Goal: Use online tool/utility: Utilize a website feature to perform a specific function

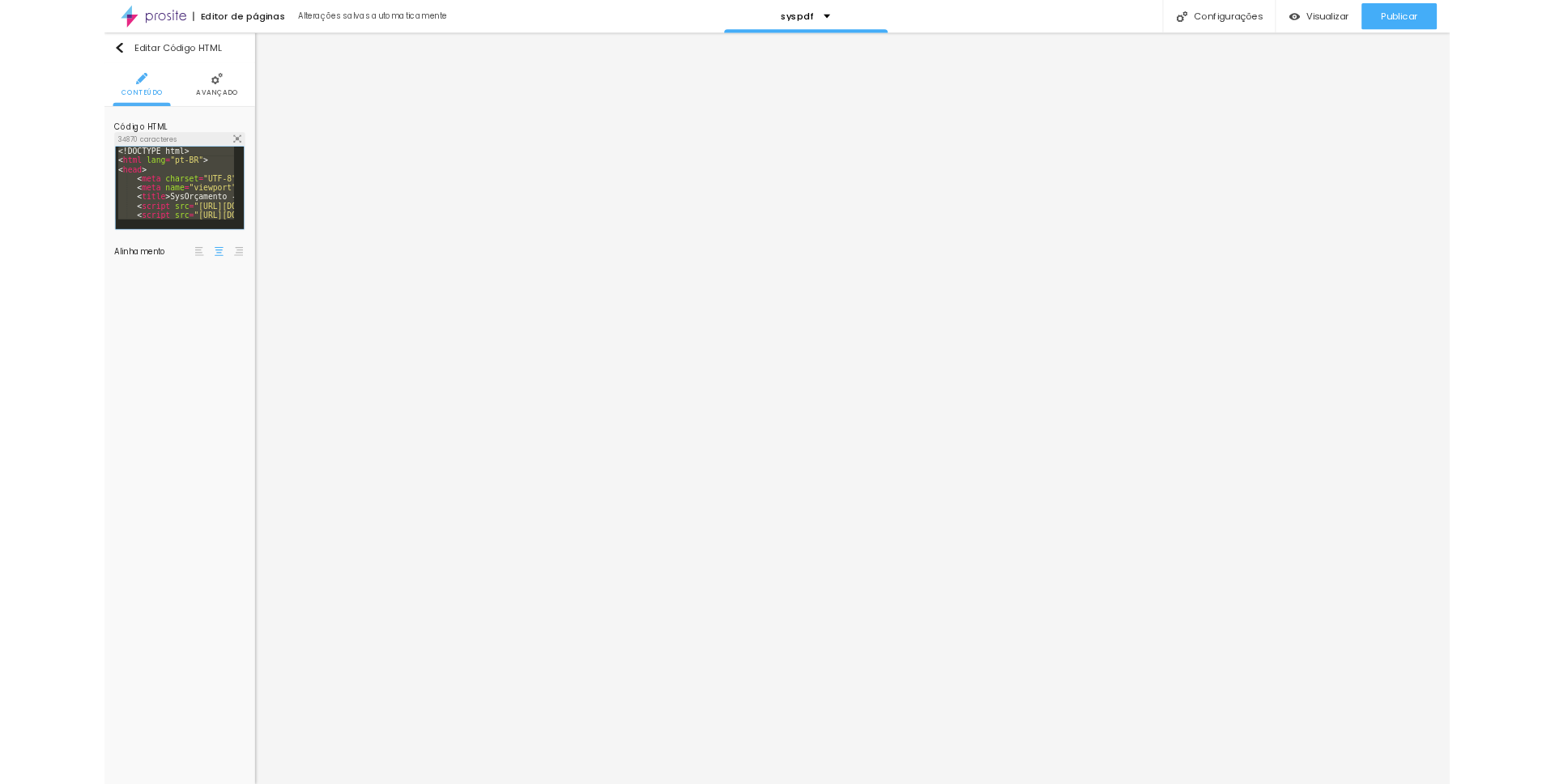
scroll to position [12820, 0]
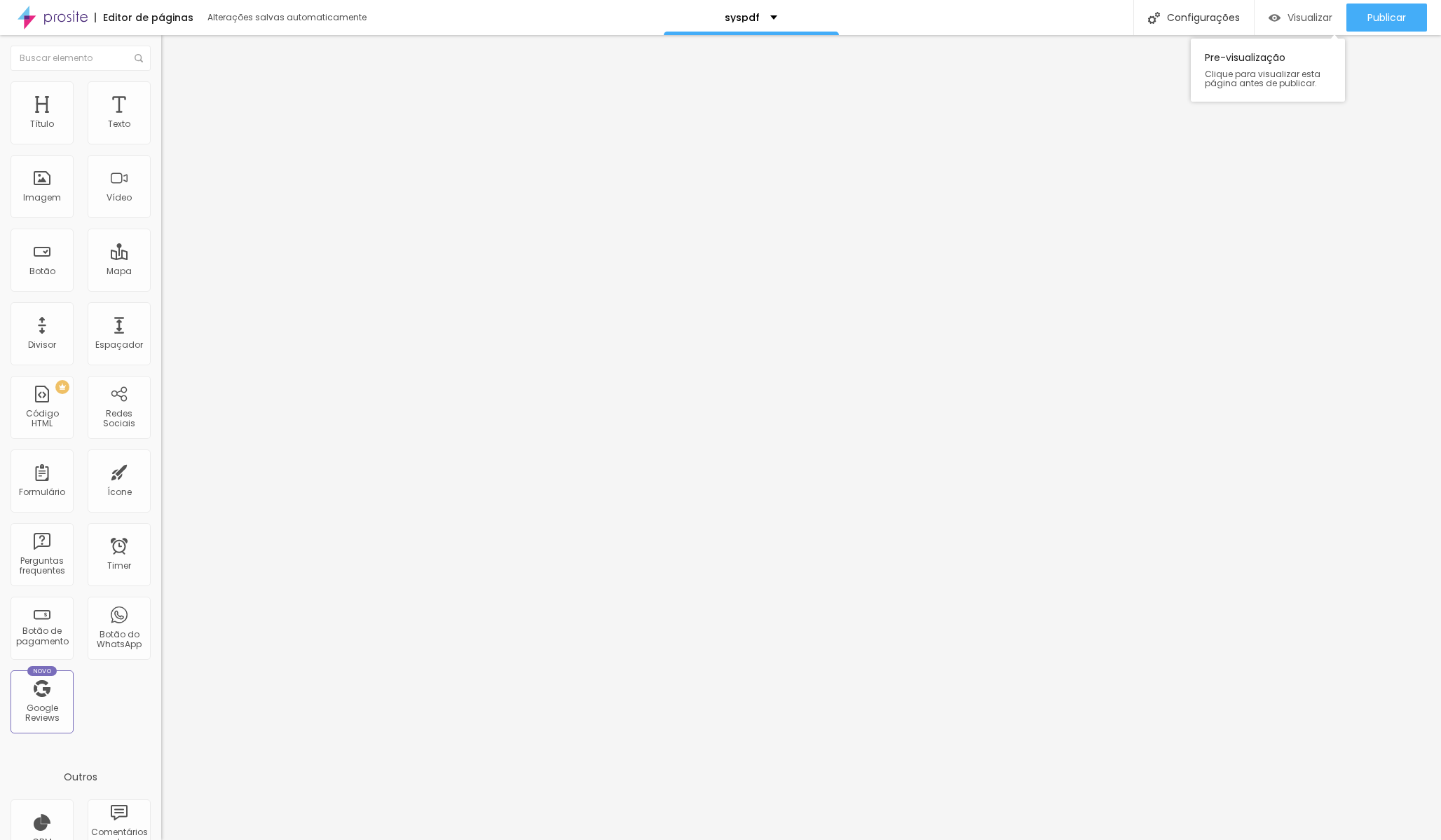
click at [1309, 26] on div "Visualizar" at bounding box center [1300, 17] width 64 height 28
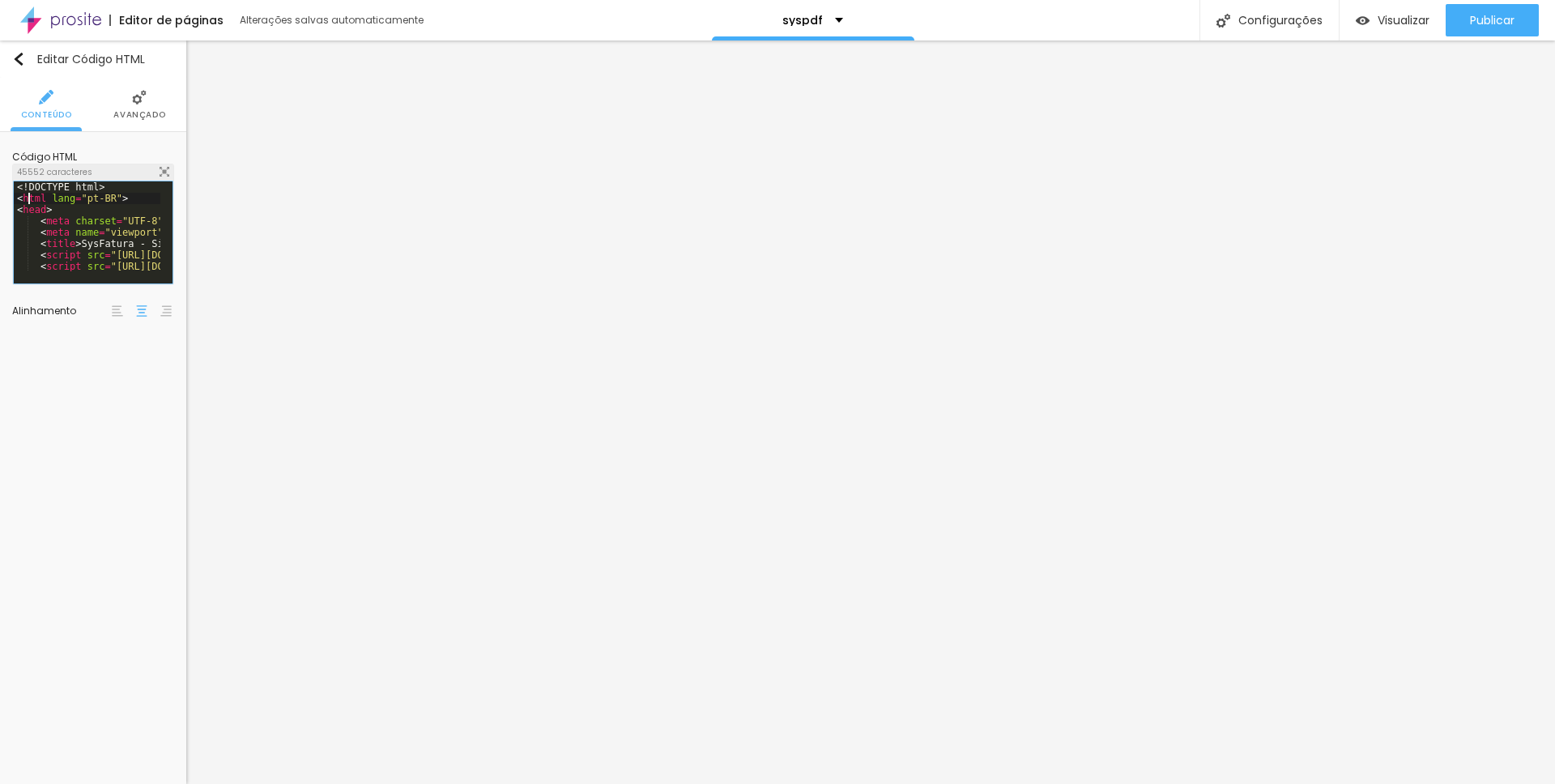
paste textarea
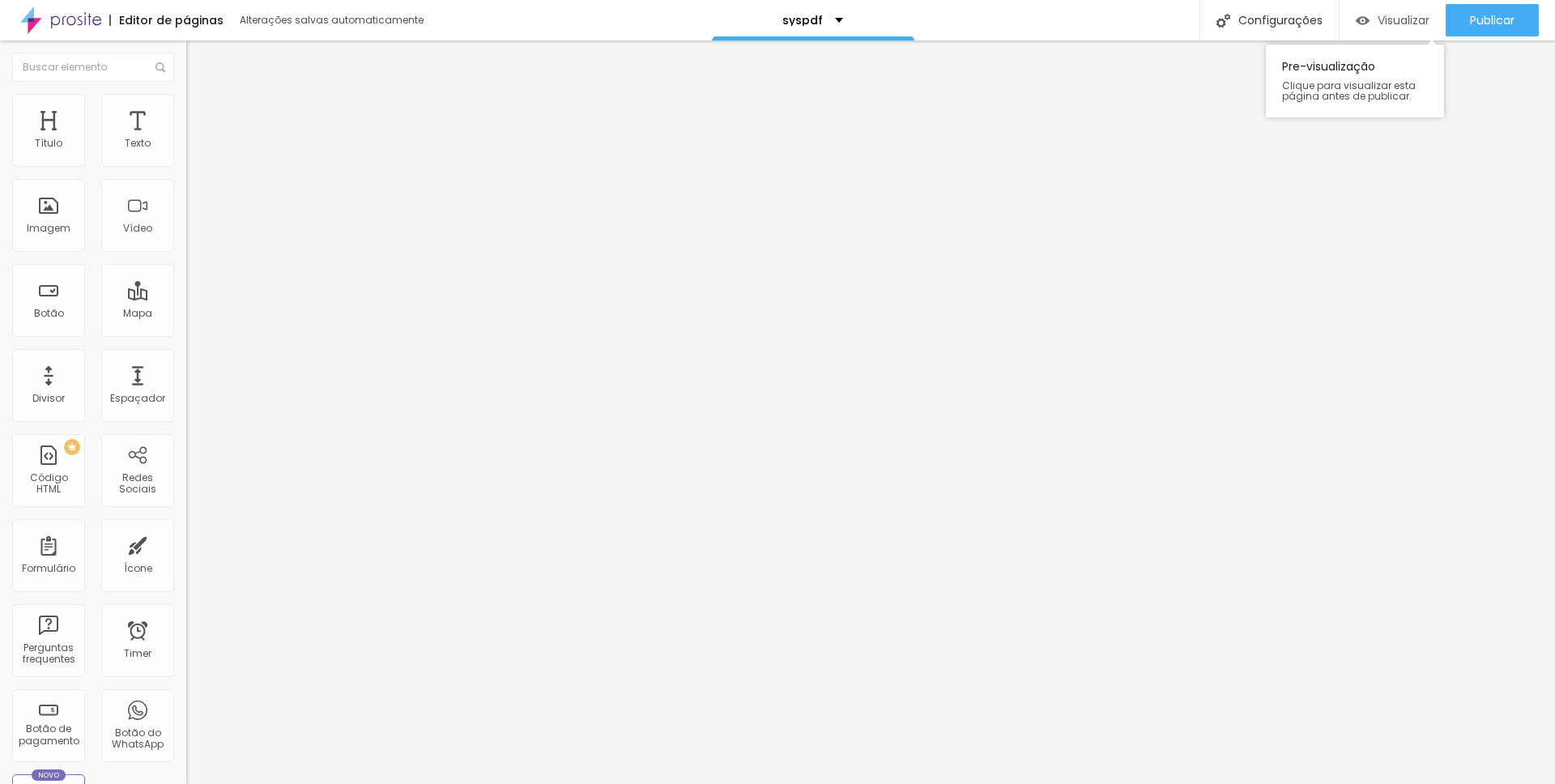
click at [1419, 15] on span "Visualizar" at bounding box center [1403, 20] width 52 height 13
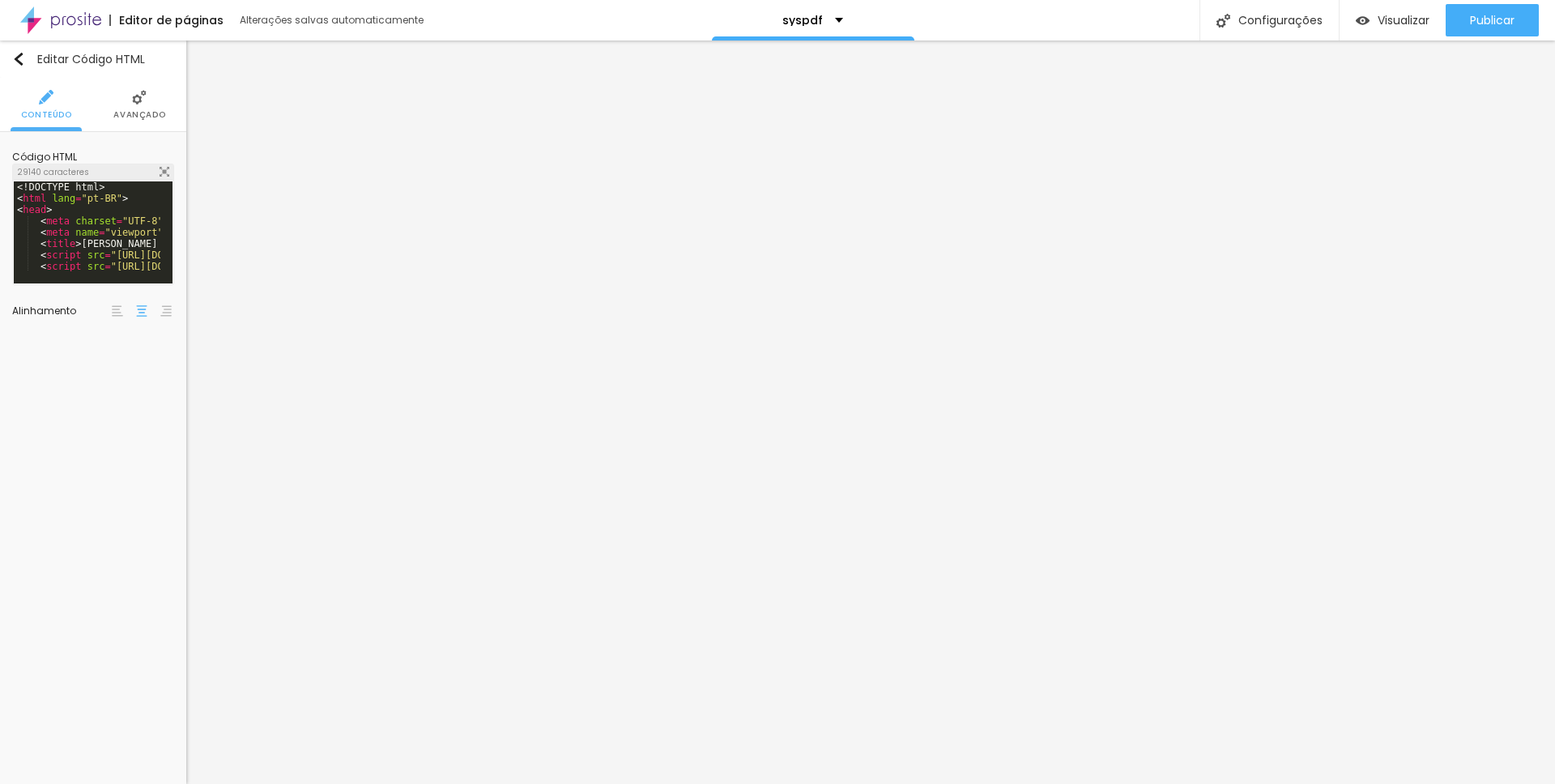
click at [1394, 27] on span "Visualizar" at bounding box center [1403, 20] width 52 height 13
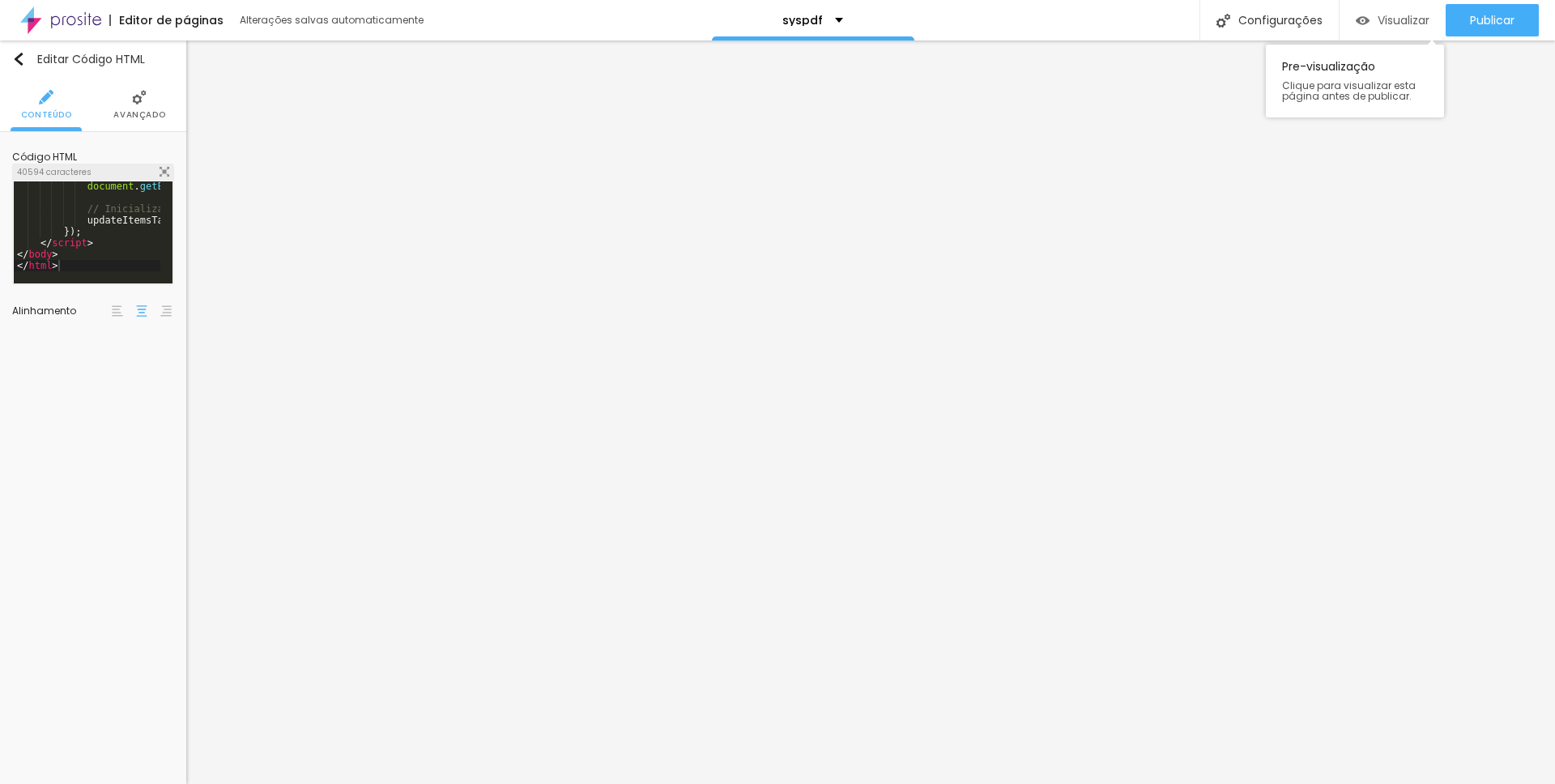
click at [1356, 26] on img "button" at bounding box center [1363, 20] width 13 height 13
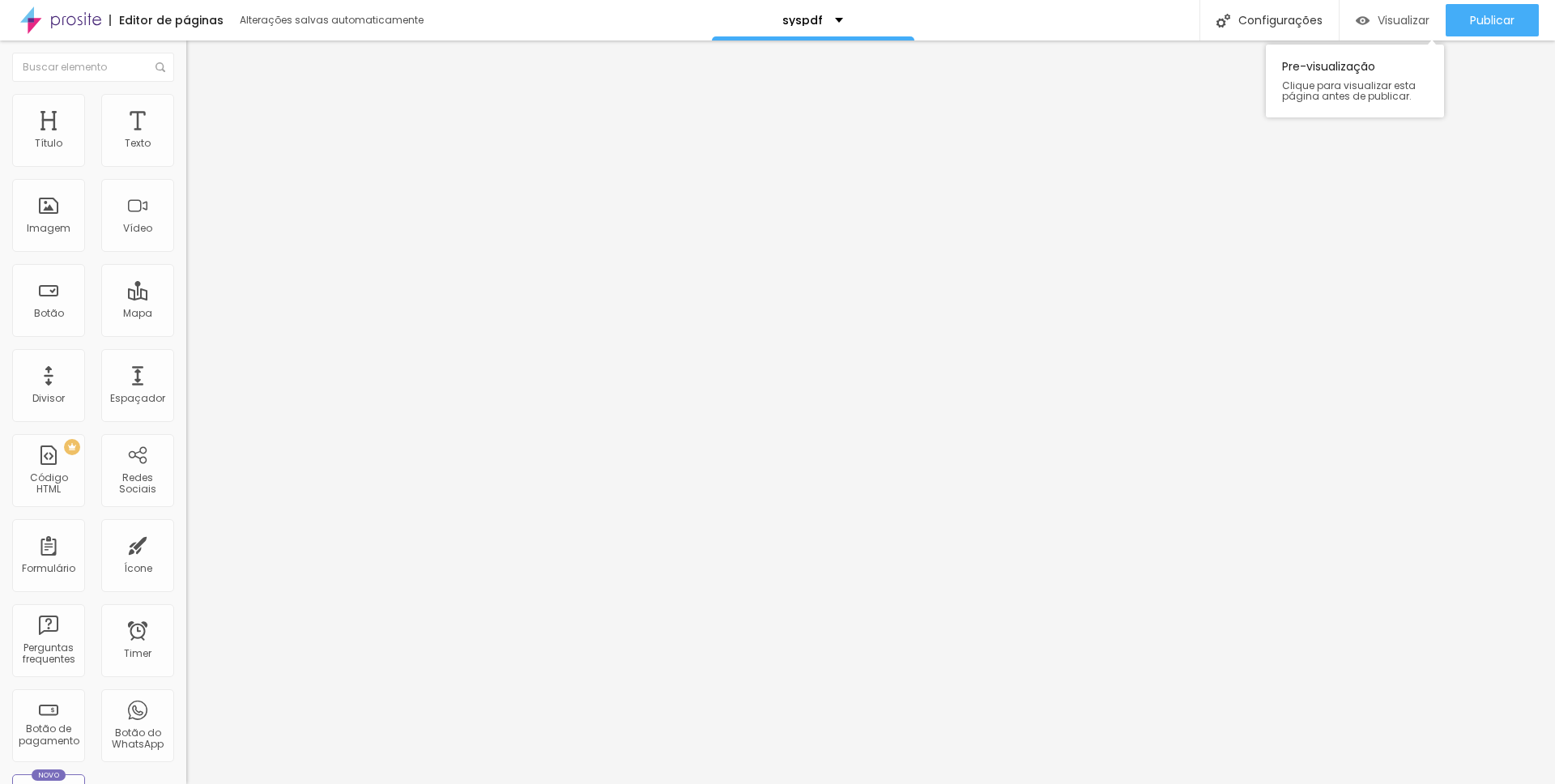
click at [1383, 26] on span "Visualizar" at bounding box center [1403, 20] width 52 height 13
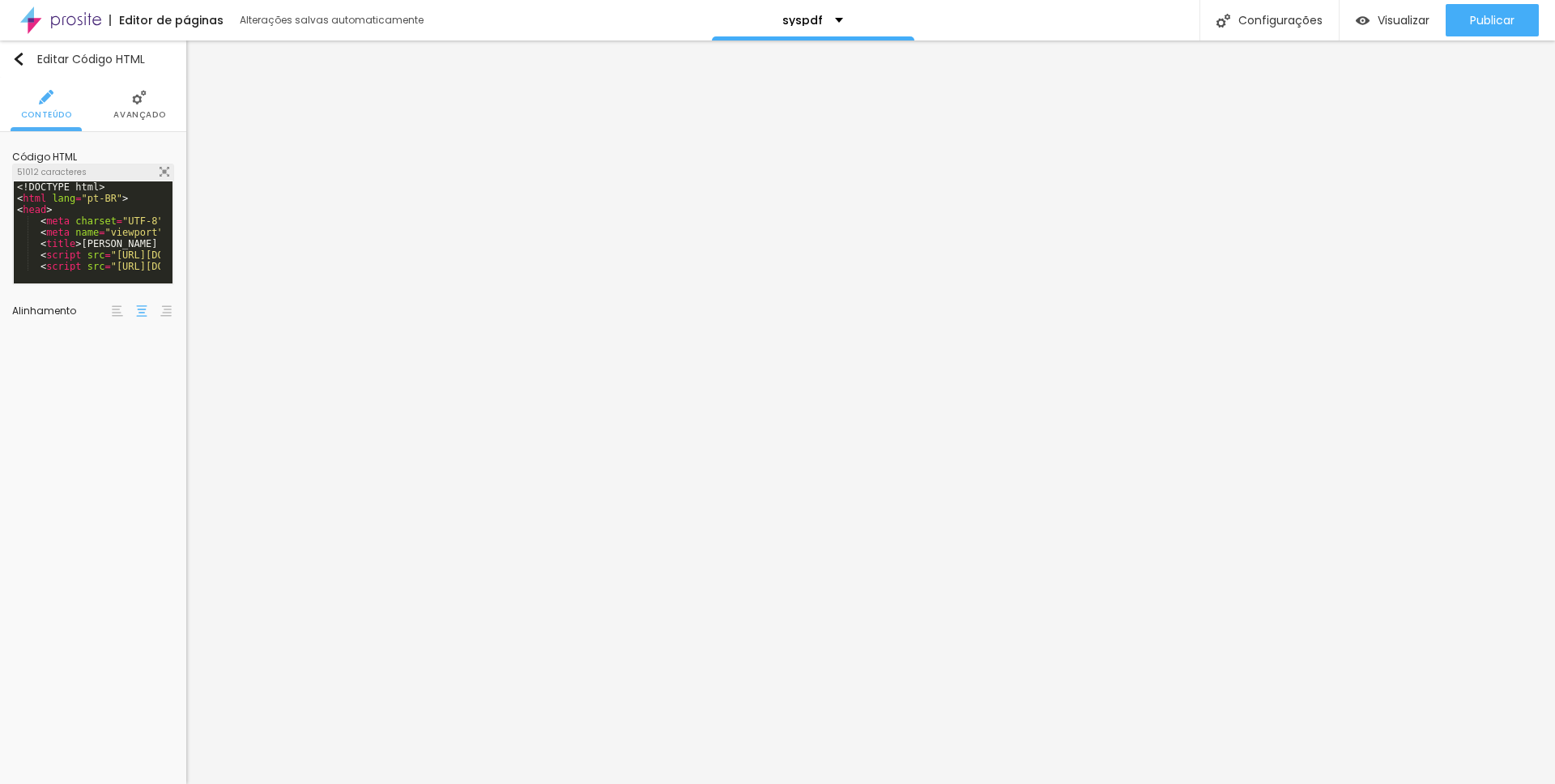
click at [1381, 27] on span "Visualizar" at bounding box center [1403, 20] width 52 height 13
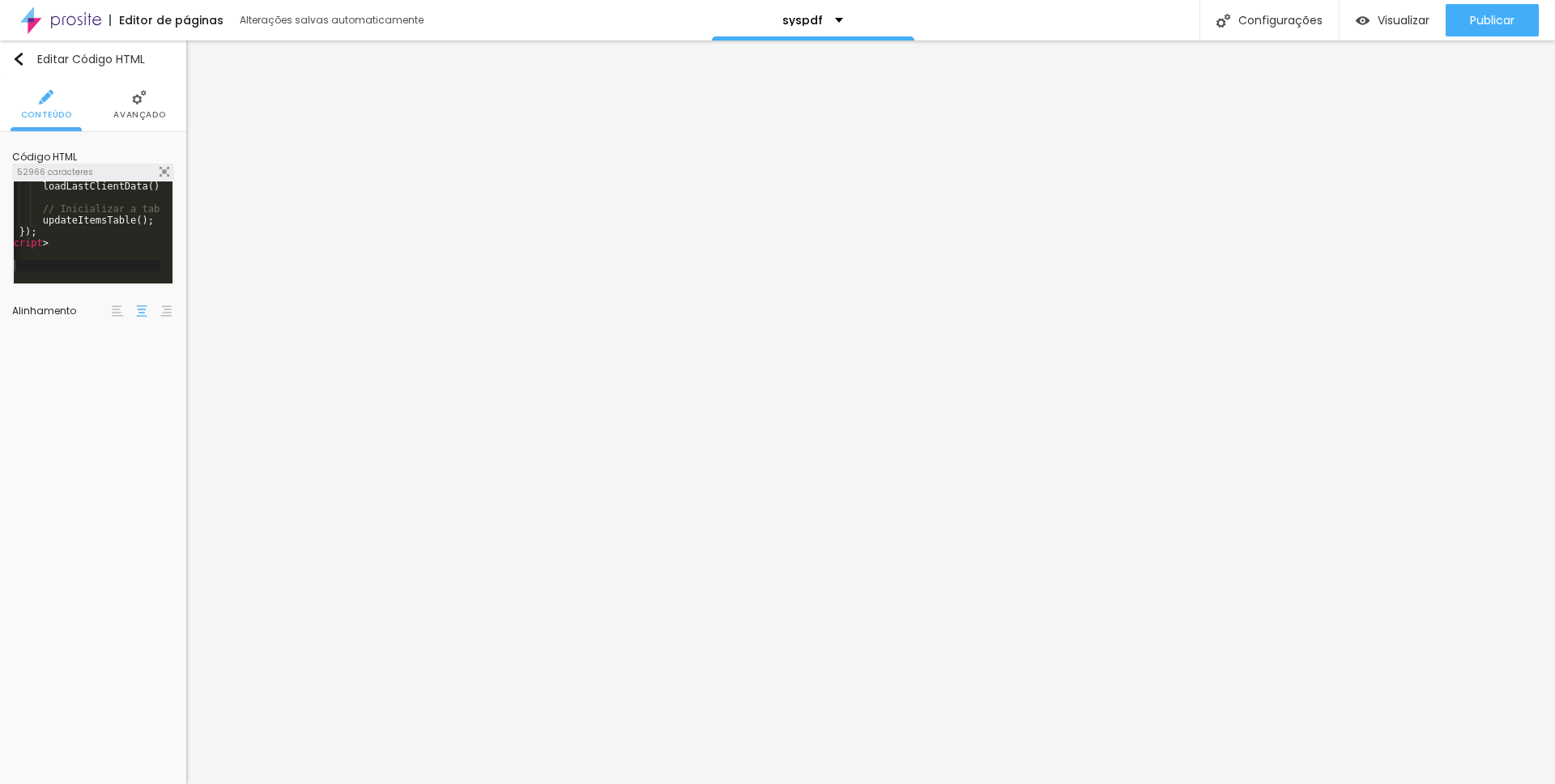
click at [1391, 21] on span "Visualizar" at bounding box center [1403, 20] width 52 height 13
click at [128, 249] on div "} exportPdfBtn . addEventListener ( 'click' , exportToPdf ) ; exportFromPreview…" at bounding box center [472, 237] width 1007 height 113
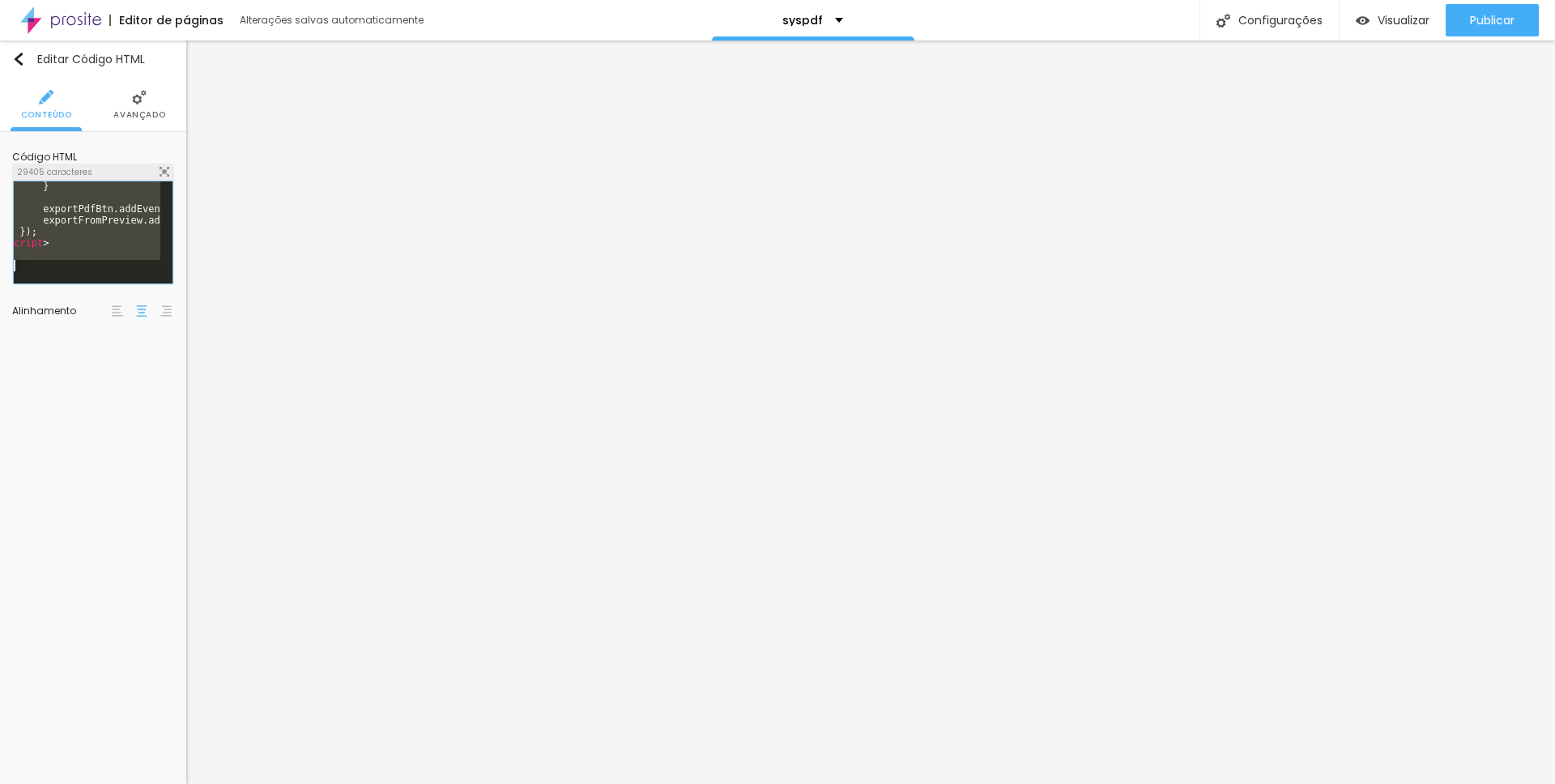
scroll to position [19452, 0]
click at [1386, 13] on span "Visualizar" at bounding box center [1403, 20] width 52 height 13
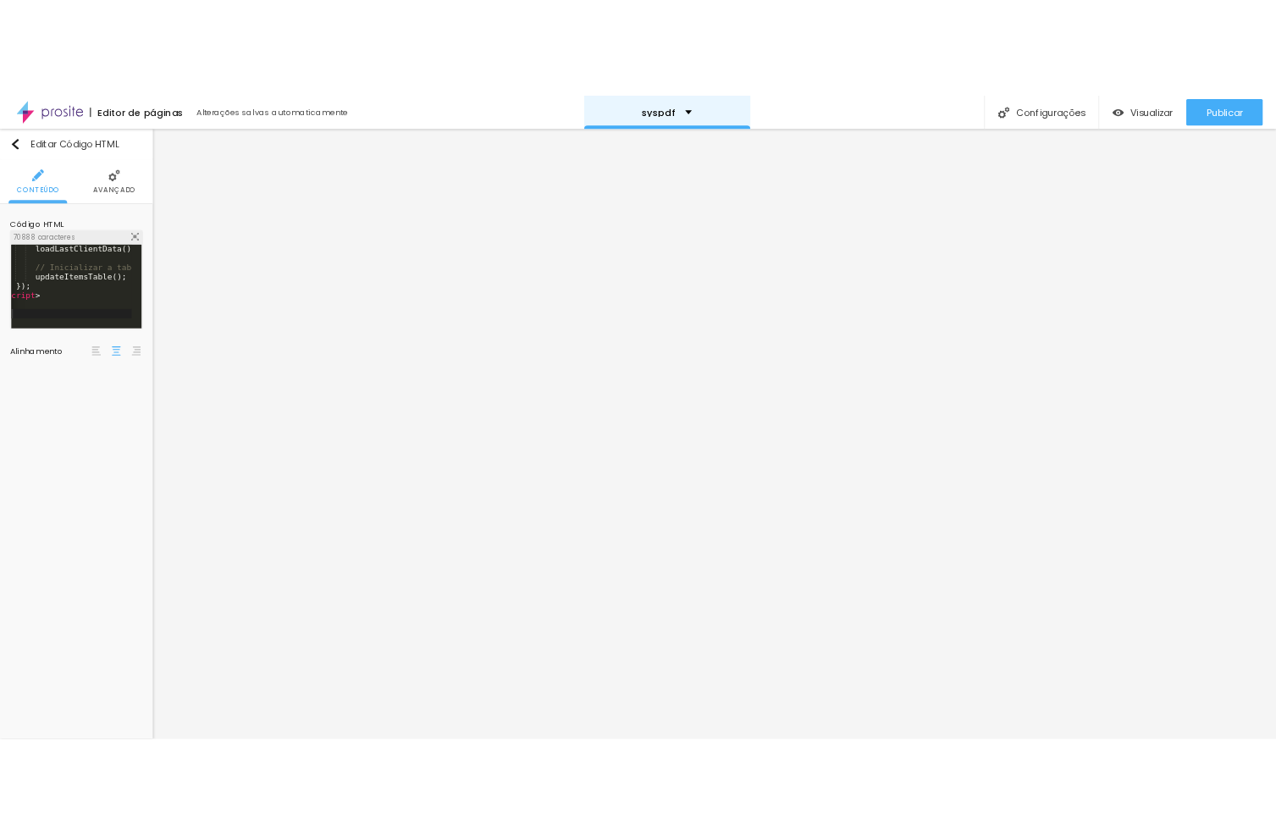
scroll to position [0, 47]
